Goal: Transaction & Acquisition: Purchase product/service

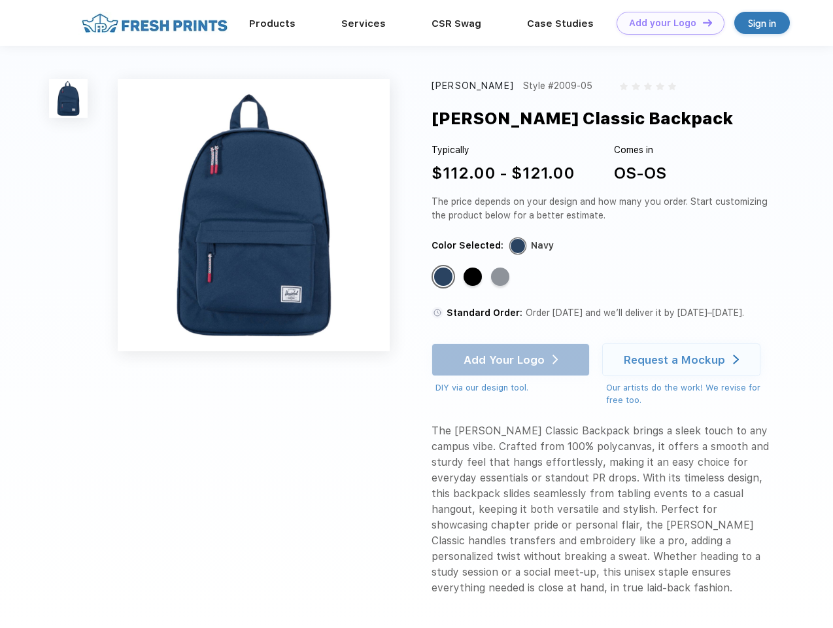
click at [665, 23] on link "Add your Logo Design Tool" at bounding box center [670, 23] width 108 height 23
click at [0, 0] on div "Design Tool" at bounding box center [0, 0] width 0 height 0
click at [701, 22] on link "Add your Logo Design Tool" at bounding box center [670, 23] width 108 height 23
click at [69, 98] on img at bounding box center [68, 98] width 39 height 39
click at [445, 277] on div "Standard Color" at bounding box center [443, 276] width 18 height 18
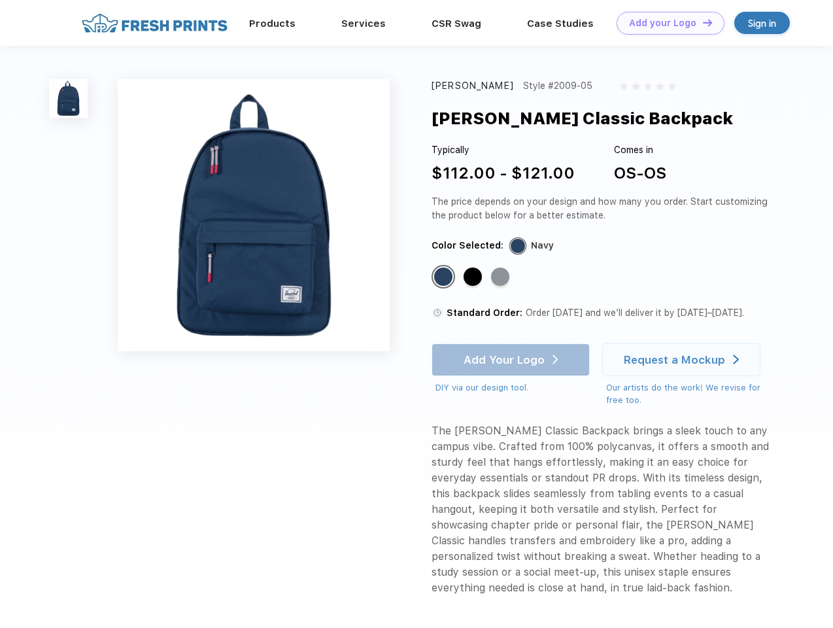
click at [474, 277] on div "Standard Color" at bounding box center [472, 276] width 18 height 18
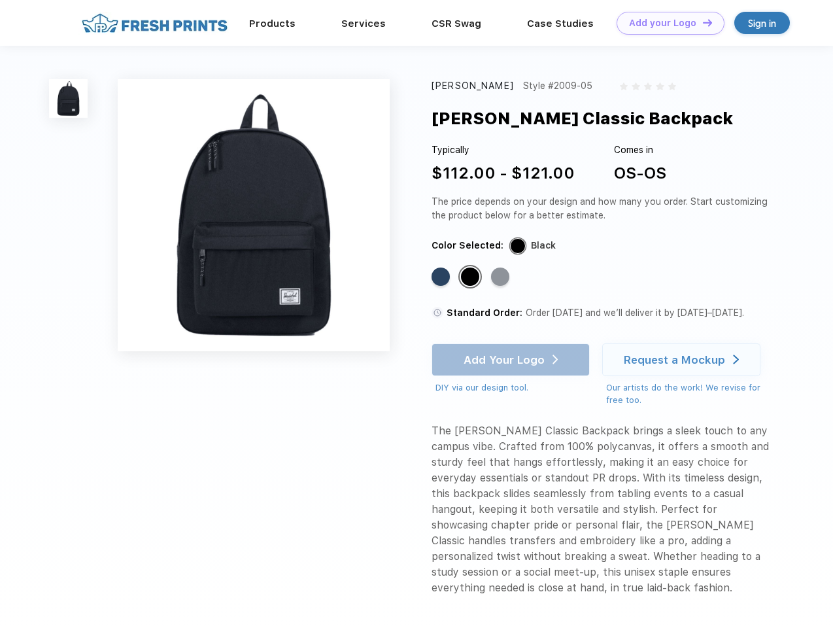
click at [501, 277] on div "Standard Color" at bounding box center [500, 276] width 18 height 18
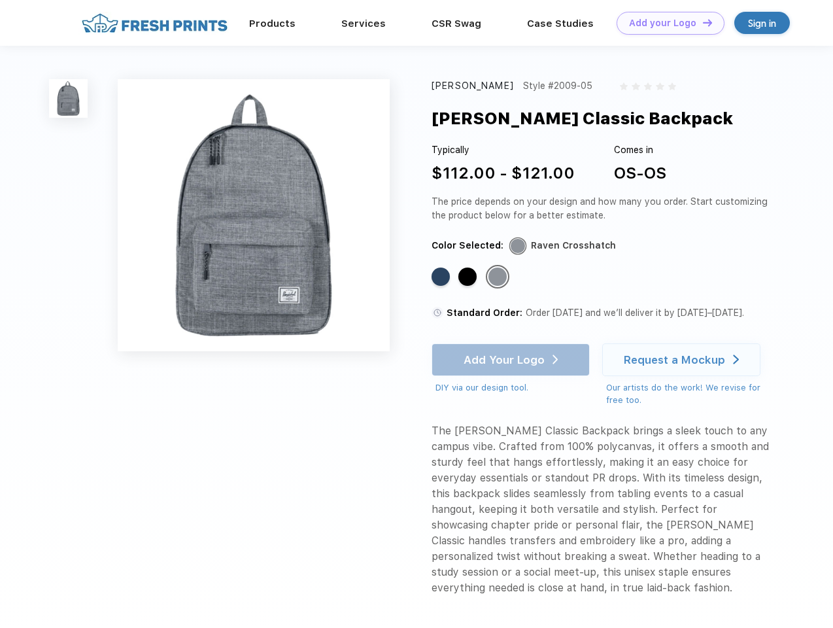
click at [512, 360] on div "Add Your Logo DIY via our design tool. Ah shoot! This product isn't up in our d…" at bounding box center [510, 368] width 158 height 51
click at [683, 360] on div "Request a Mockup" at bounding box center [674, 359] width 101 height 13
